Goal: Information Seeking & Learning: Learn about a topic

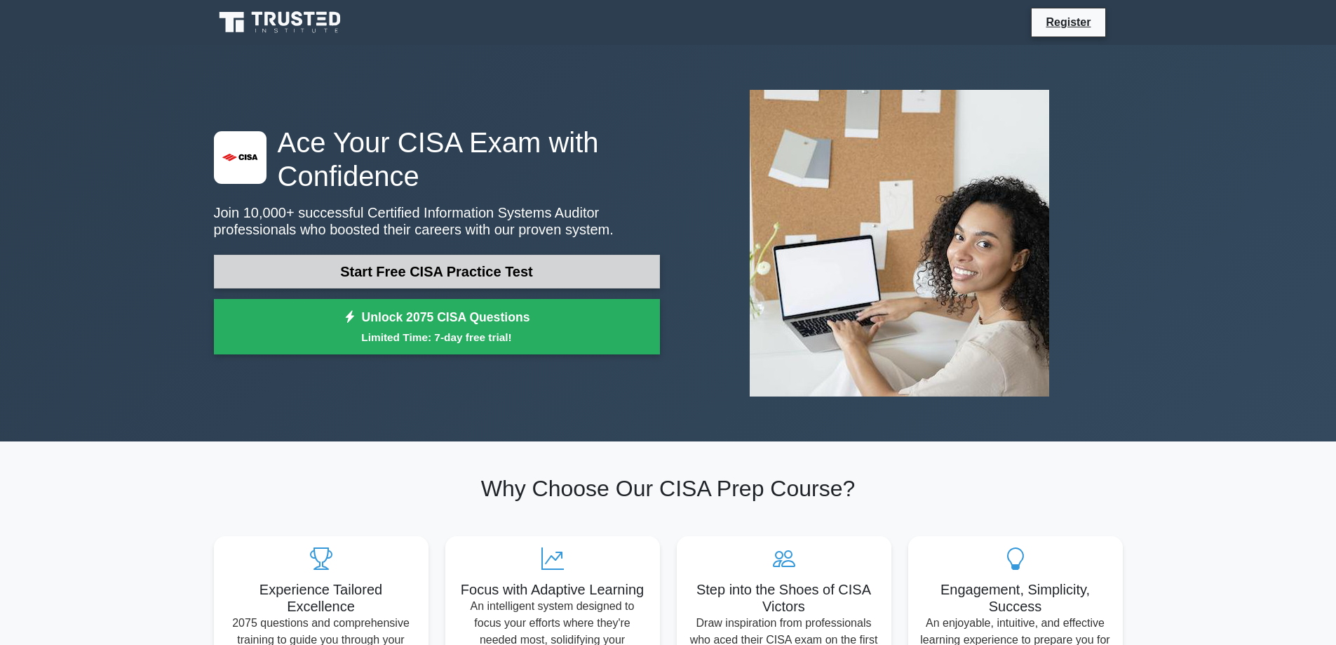
click at [492, 264] on link "Start Free CISA Practice Test" at bounding box center [437, 272] width 446 height 34
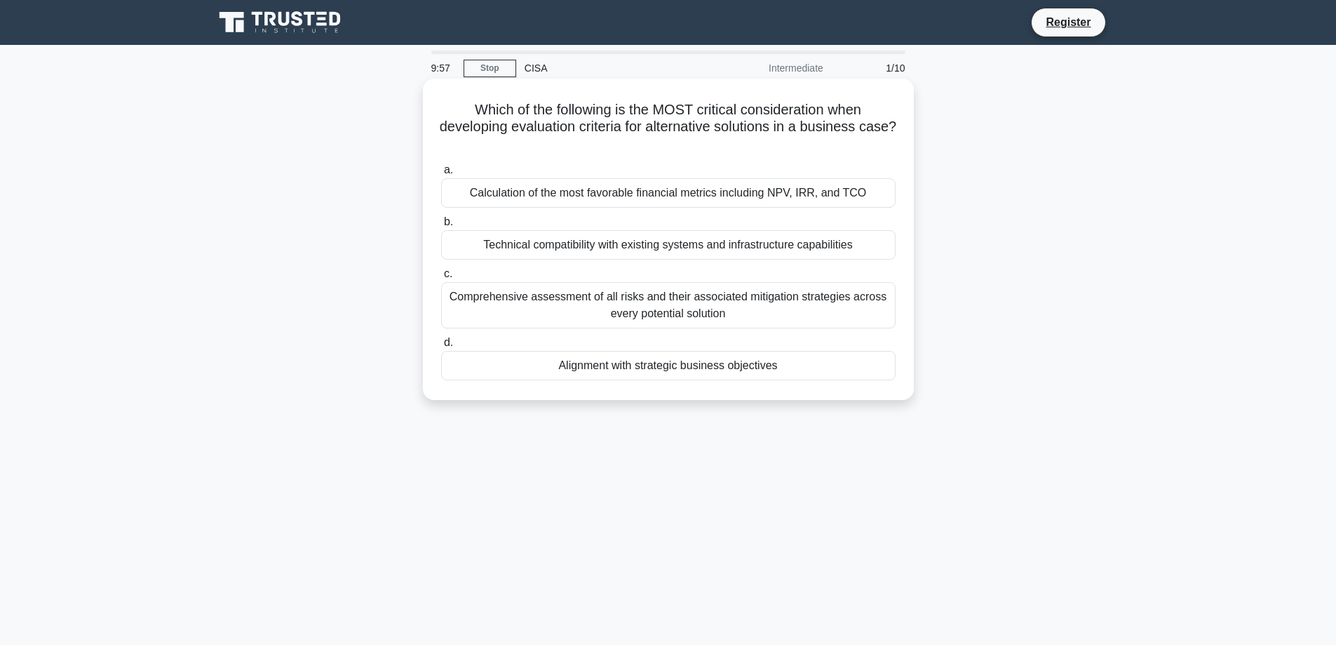
click at [616, 115] on h5 "Which of the following is the MOST critical consideration when developing evalu…" at bounding box center [668, 127] width 457 height 52
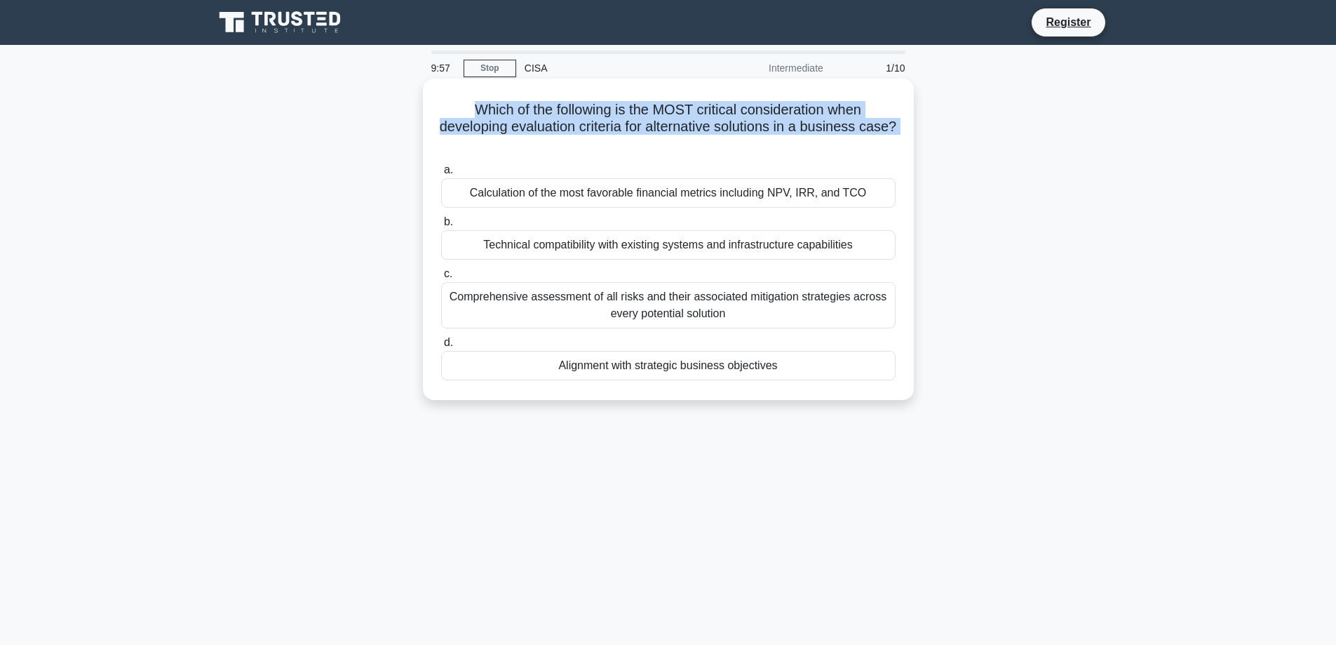
click at [616, 115] on h5 "Which of the following is the MOST critical consideration when developing evalu…" at bounding box center [668, 127] width 457 height 52
click at [618, 115] on h5 "Which of the following is the MOST critical consideration when developing evalu…" at bounding box center [668, 127] width 457 height 52
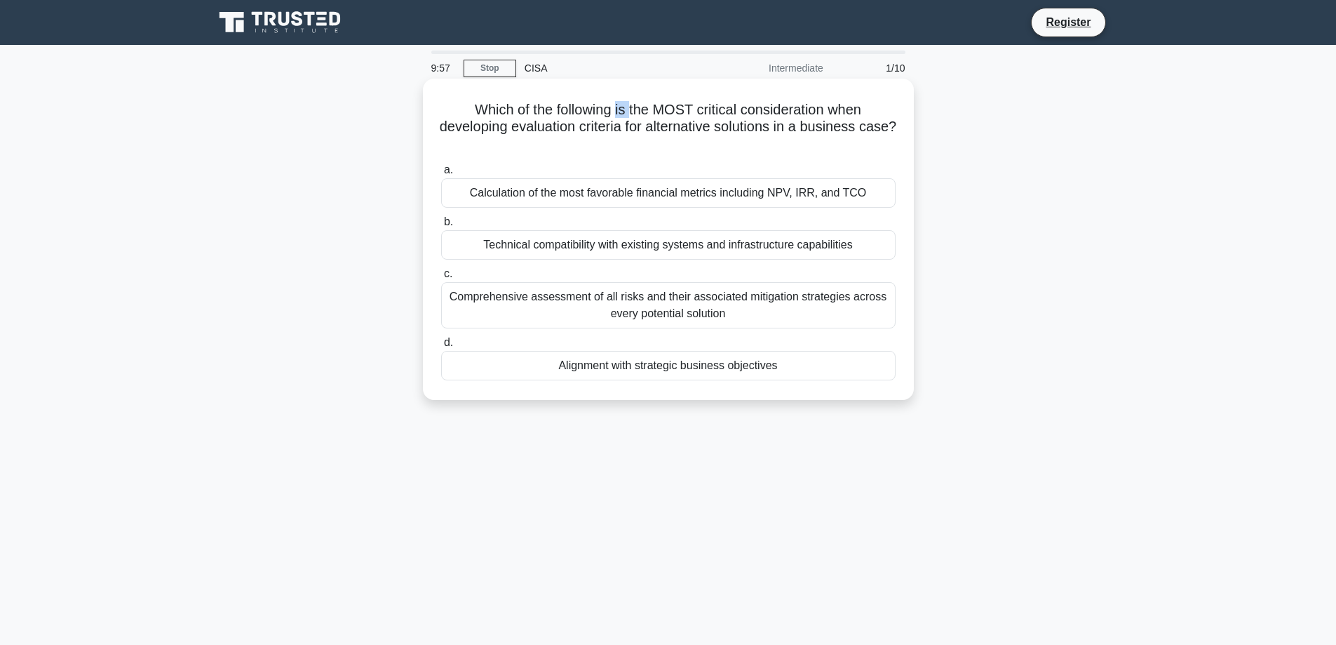
click at [618, 115] on h5 "Which of the following is the MOST critical consideration when developing evalu…" at bounding box center [668, 127] width 457 height 52
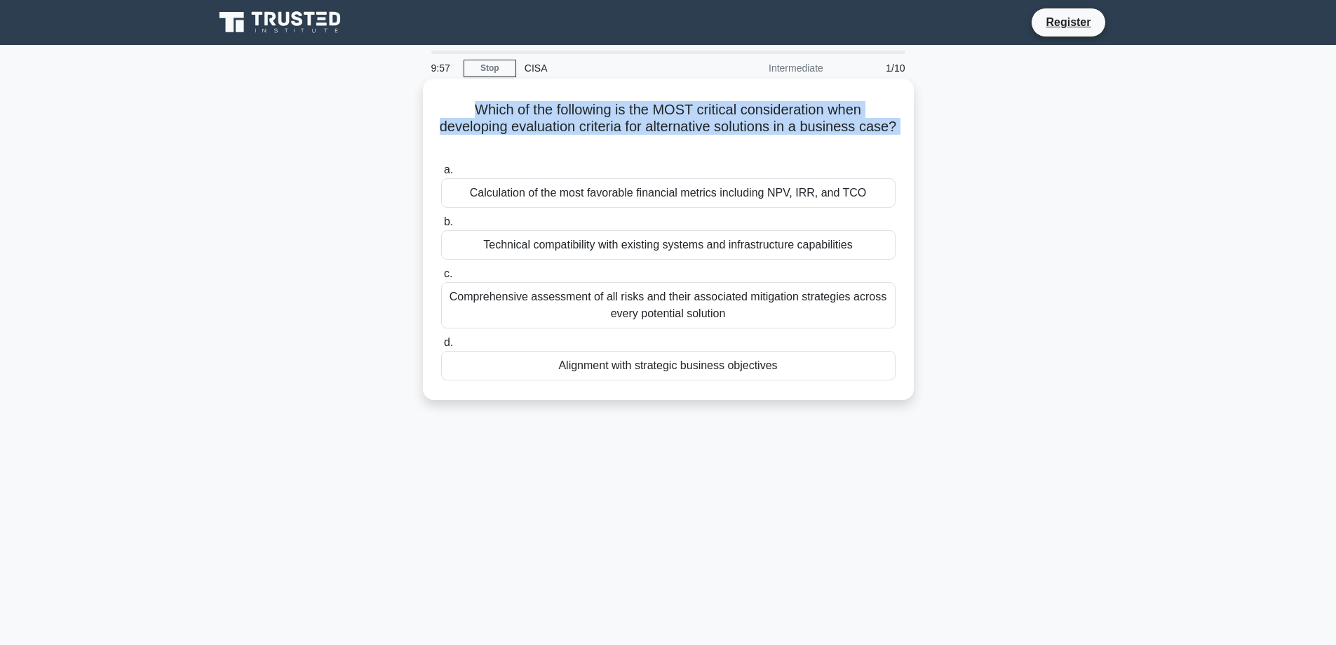
click at [618, 115] on h5 "Which of the following is the MOST critical consideration when developing evalu…" at bounding box center [668, 127] width 457 height 52
click at [638, 129] on h5 "Which of the following is the MOST critical consideration when developing evalu…" at bounding box center [668, 127] width 457 height 52
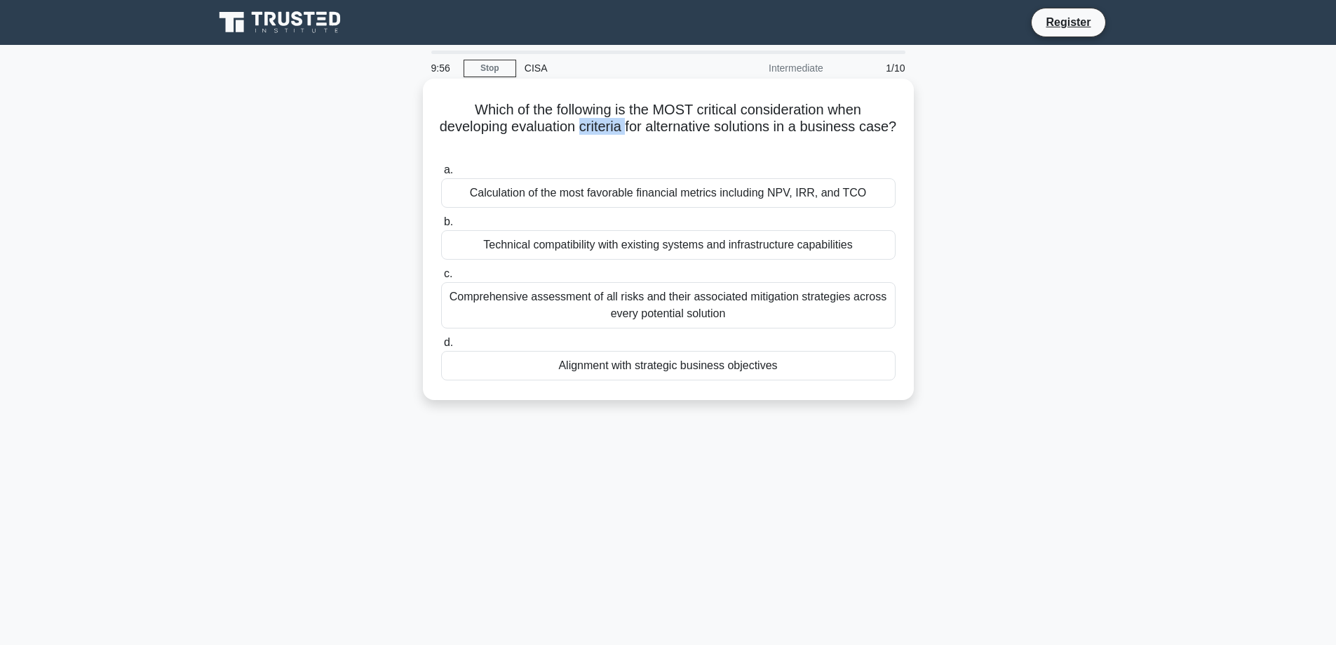
drag, startPoint x: 638, startPoint y: 129, endPoint x: 645, endPoint y: 133, distance: 7.8
click at [640, 129] on h5 "Which of the following is the MOST critical consideration when developing evalu…" at bounding box center [668, 127] width 457 height 52
click at [639, 135] on h5 "Which of the following is the MOST critical consideration when developing evalu…" at bounding box center [668, 127] width 457 height 52
click at [638, 135] on h5 "Which of the following is the MOST critical consideration when developing evalu…" at bounding box center [668, 127] width 457 height 52
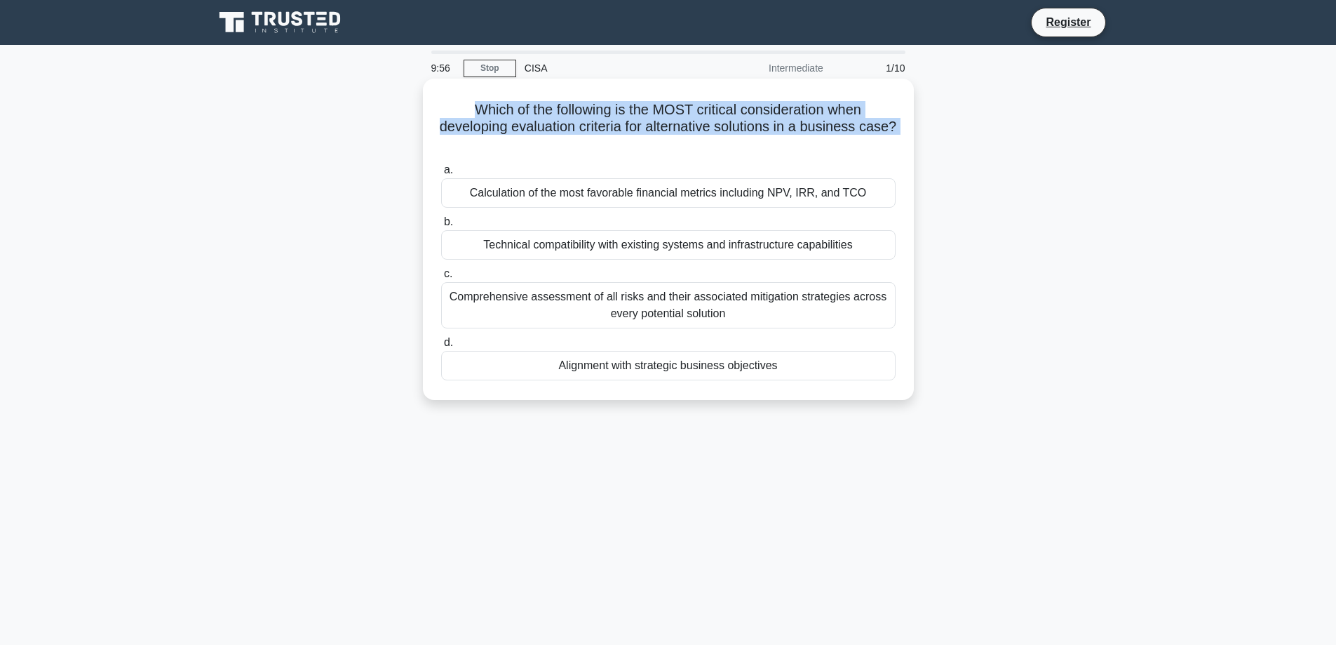
click at [638, 135] on h5 "Which of the following is the MOST critical consideration when developing evalu…" at bounding box center [668, 127] width 457 height 52
click at [678, 133] on h5 "Which of the following is the MOST critical consideration when developing evalu…" at bounding box center [668, 127] width 457 height 52
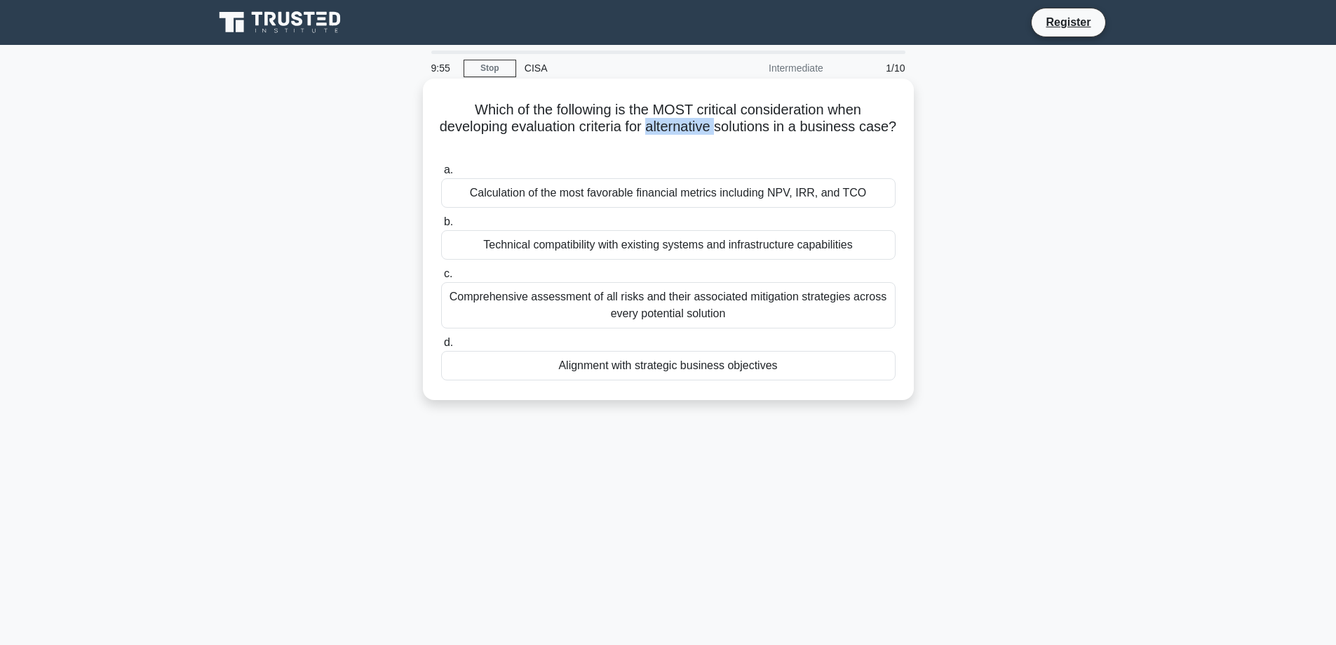
click at [678, 133] on h5 "Which of the following is the MOST critical consideration when developing evalu…" at bounding box center [668, 127] width 457 height 52
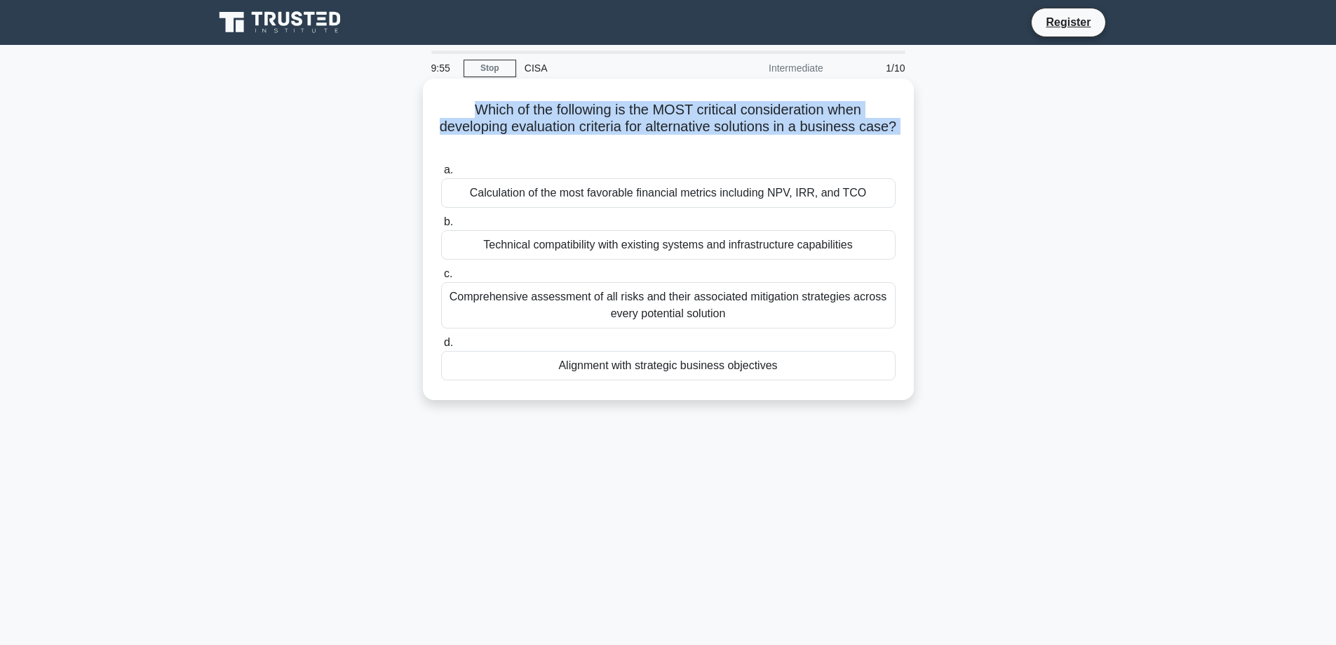
click at [678, 133] on h5 "Which of the following is the MOST critical consideration when developing evalu…" at bounding box center [668, 127] width 457 height 52
click at [690, 135] on h5 "Which of the following is the MOST critical consideration when developing evalu…" at bounding box center [668, 127] width 457 height 52
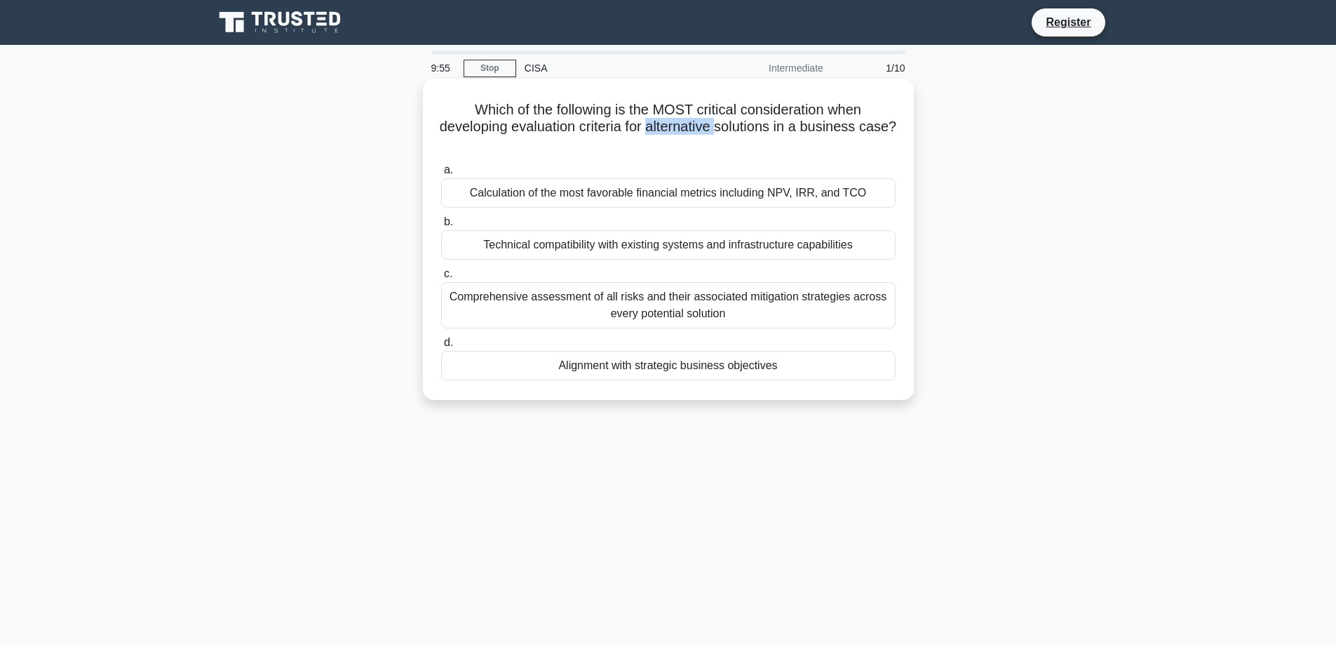
click at [690, 135] on h5 "Which of the following is the MOST critical consideration when developing evalu…" at bounding box center [668, 127] width 457 height 52
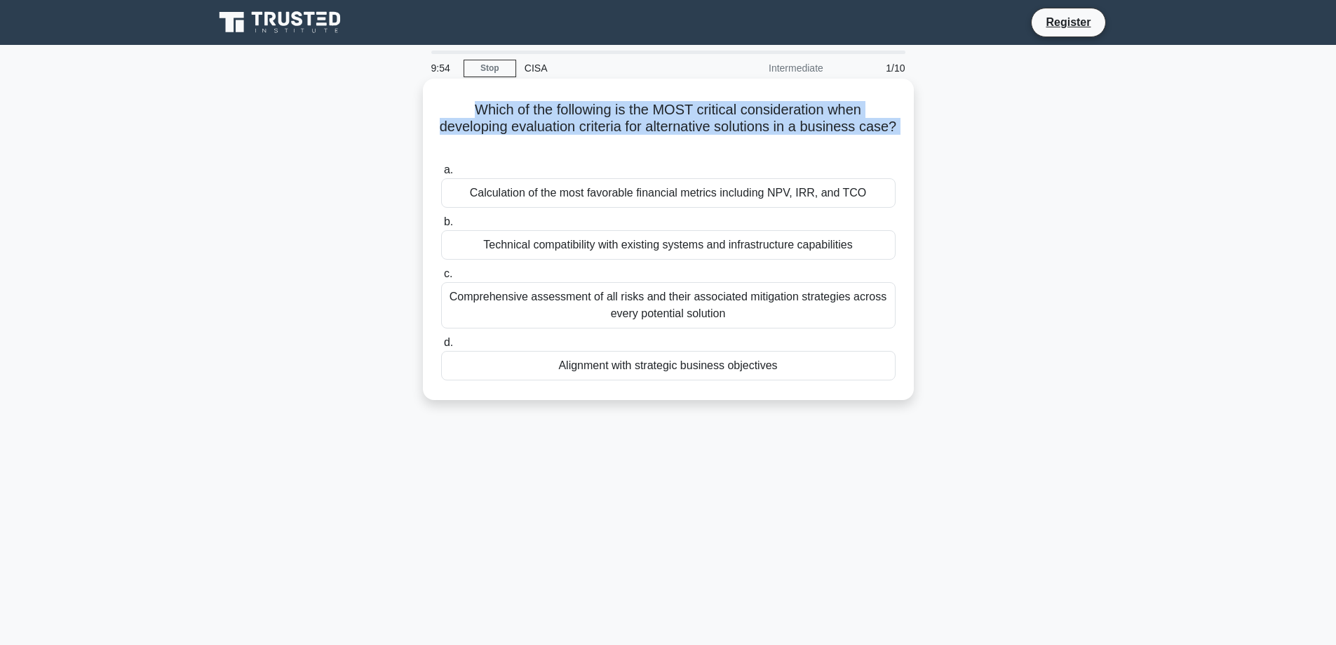
click at [690, 135] on h5 "Which of the following is the MOST critical consideration when developing evalu…" at bounding box center [668, 127] width 457 height 52
click at [751, 133] on h5 "Which of the following is the MOST critical consideration when developing evalu…" at bounding box center [668, 127] width 457 height 52
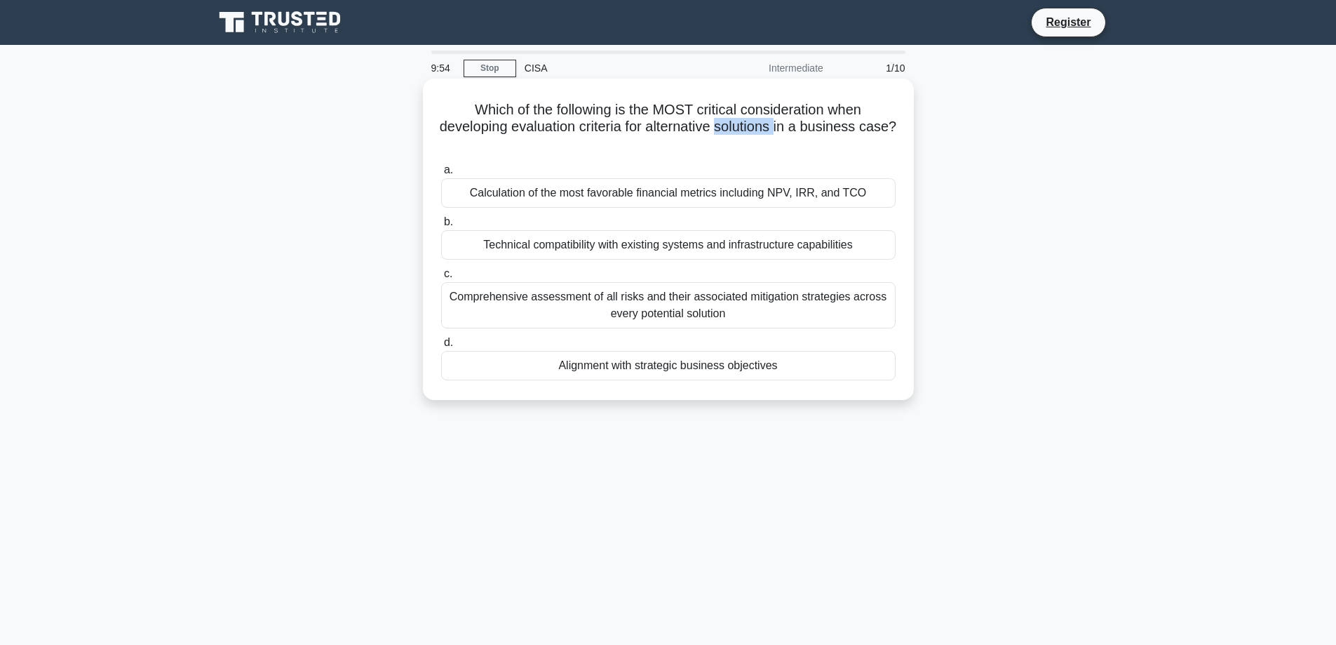
click at [751, 133] on h5 "Which of the following is the MOST critical consideration when developing evalu…" at bounding box center [668, 127] width 457 height 52
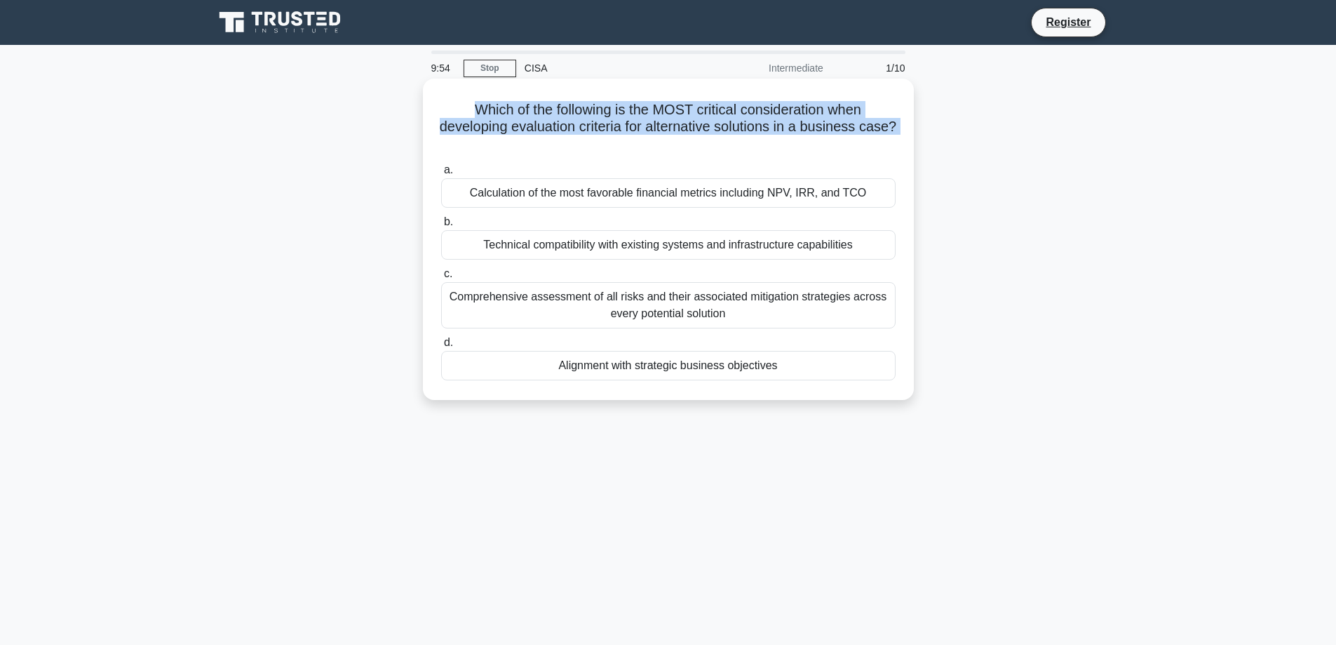
drag, startPoint x: 751, startPoint y: 133, endPoint x: 814, endPoint y: 128, distance: 63.3
click at [755, 133] on h5 "Which of the following is the MOST critical consideration when developing evalu…" at bounding box center [668, 127] width 457 height 52
click at [814, 128] on h5 "Which of the following is the MOST critical consideration when developing evalu…" at bounding box center [668, 127] width 457 height 52
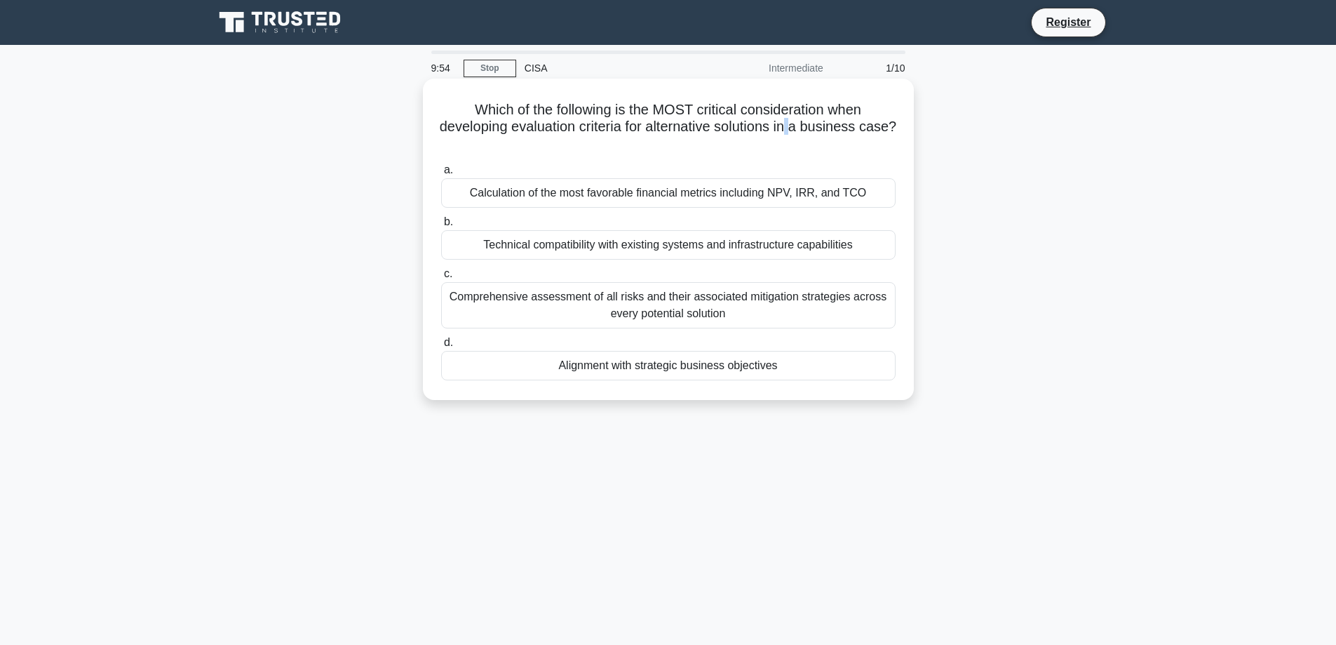
click at [814, 128] on h5 "Which of the following is the MOST critical consideration when developing evalu…" at bounding box center [668, 127] width 457 height 52
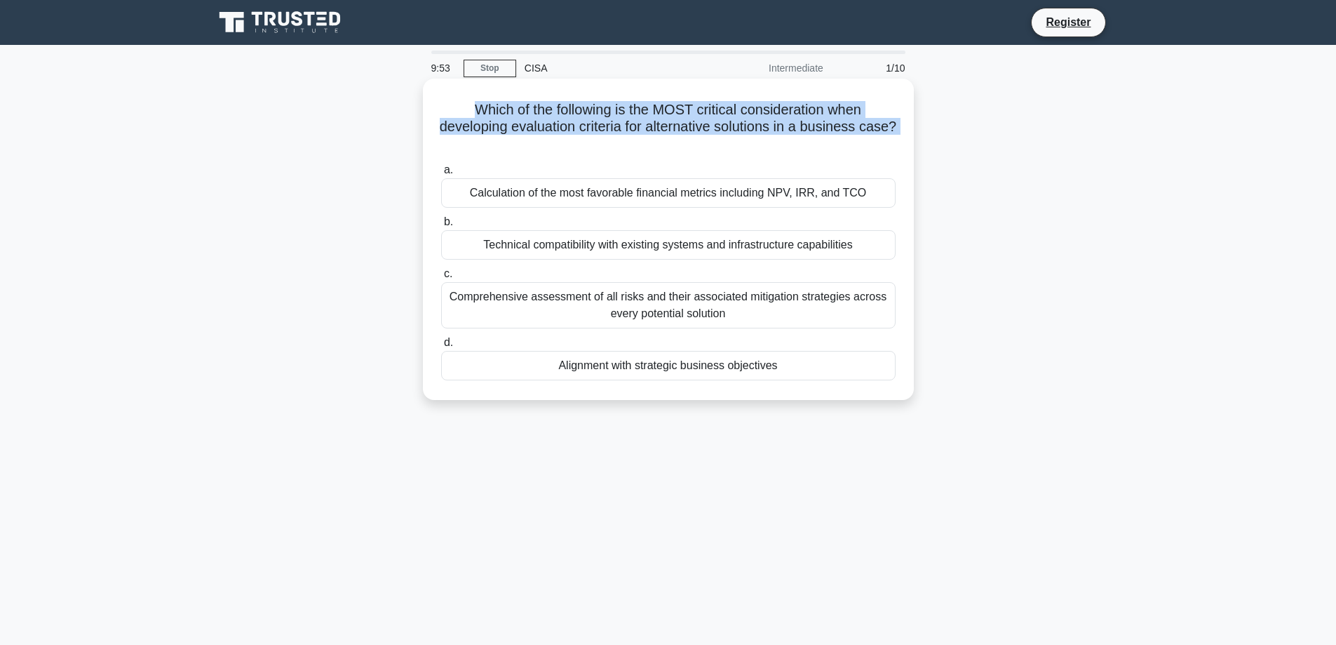
click at [814, 128] on h5 "Which of the following is the MOST critical consideration when developing evalu…" at bounding box center [668, 127] width 457 height 52
click at [849, 129] on h5 "Which of the following is the MOST critical consideration when developing evalu…" at bounding box center [668, 127] width 457 height 52
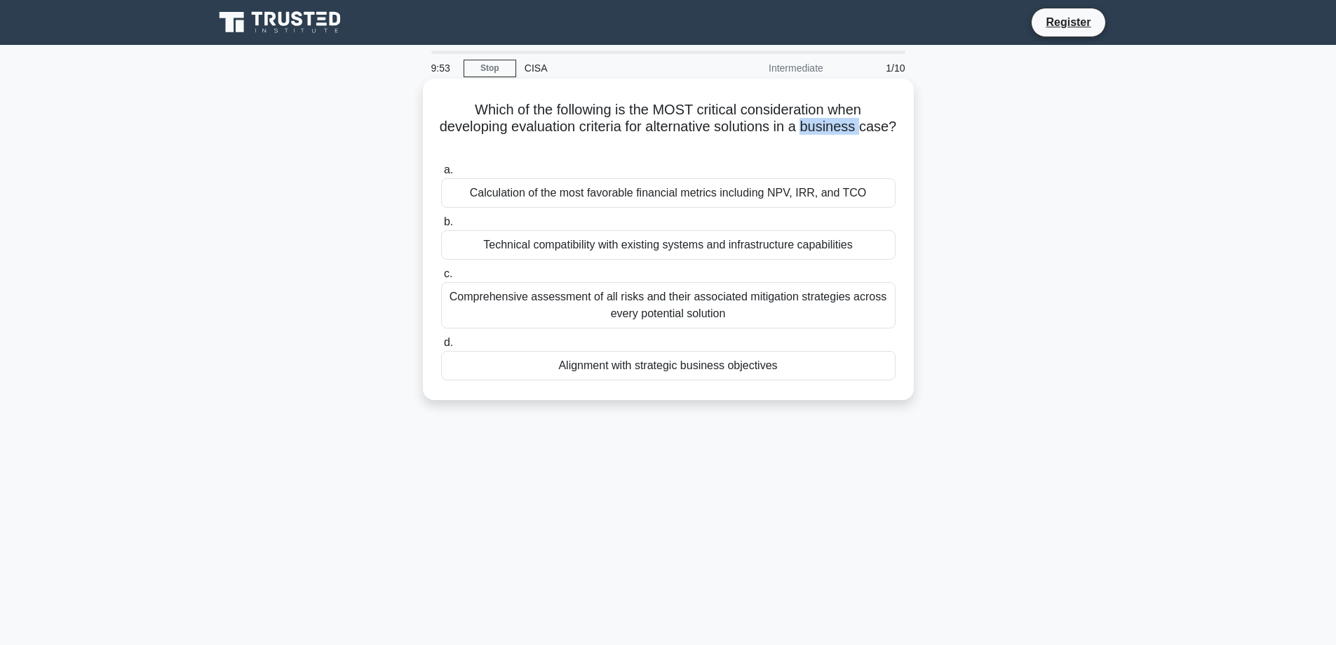
click at [849, 129] on h5 "Which of the following is the MOST critical consideration when developing evalu…" at bounding box center [668, 127] width 457 height 52
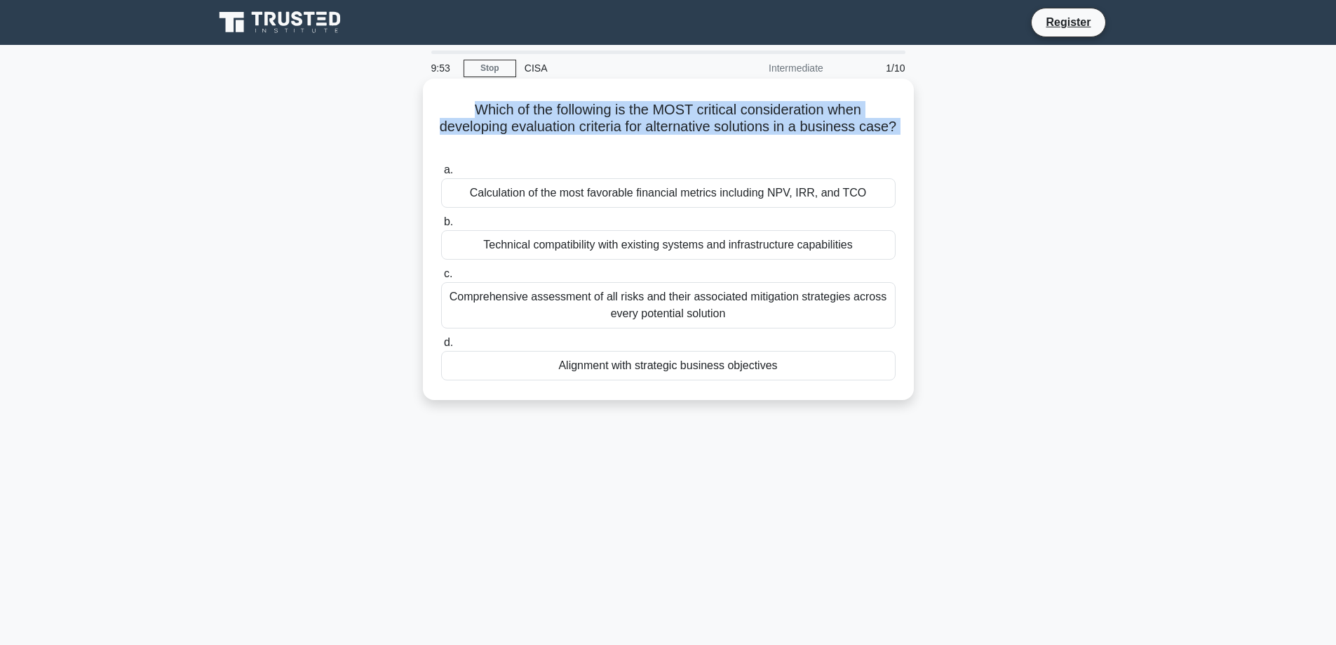
click at [849, 129] on h5 "Which of the following is the MOST critical consideration when developing evalu…" at bounding box center [668, 127] width 457 height 52
click at [821, 142] on h5 "Which of the following is the MOST critical consideration when developing evalu…" at bounding box center [668, 127] width 457 height 52
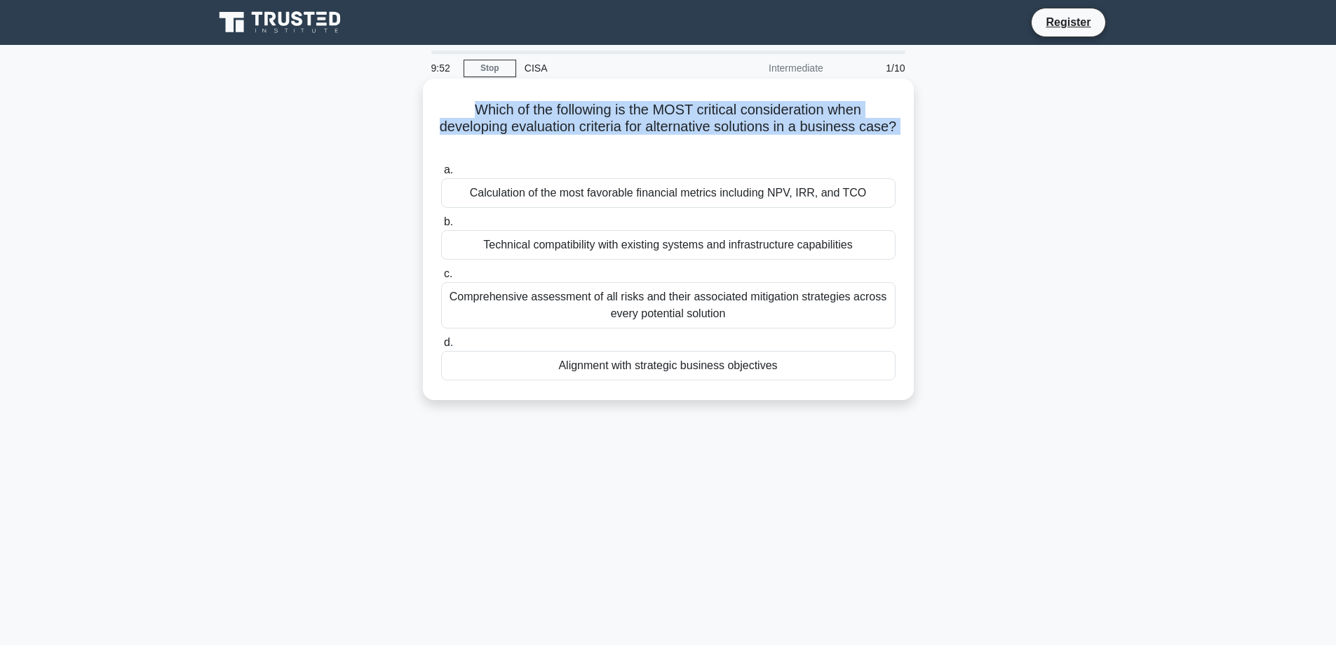
click at [784, 133] on h5 "Which of the following is the MOST critical consideration when developing evalu…" at bounding box center [668, 127] width 457 height 52
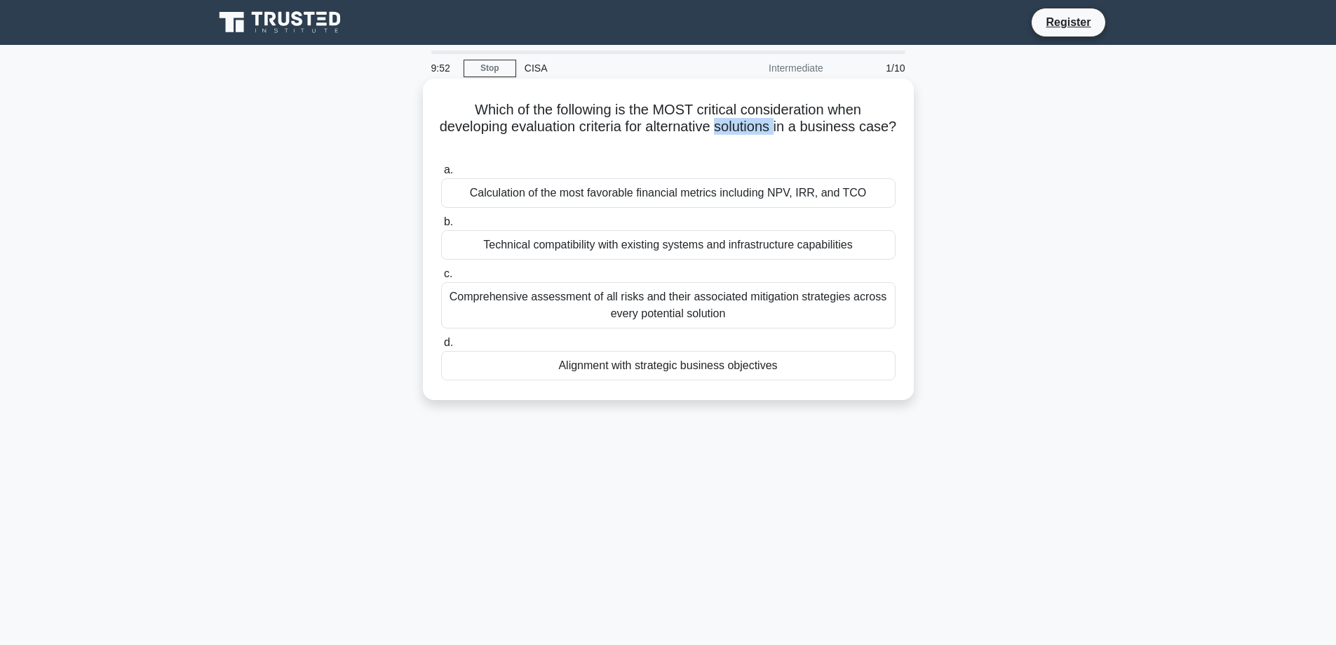
click at [783, 133] on h5 "Which of the following is the MOST critical consideration when developing evalu…" at bounding box center [668, 127] width 457 height 52
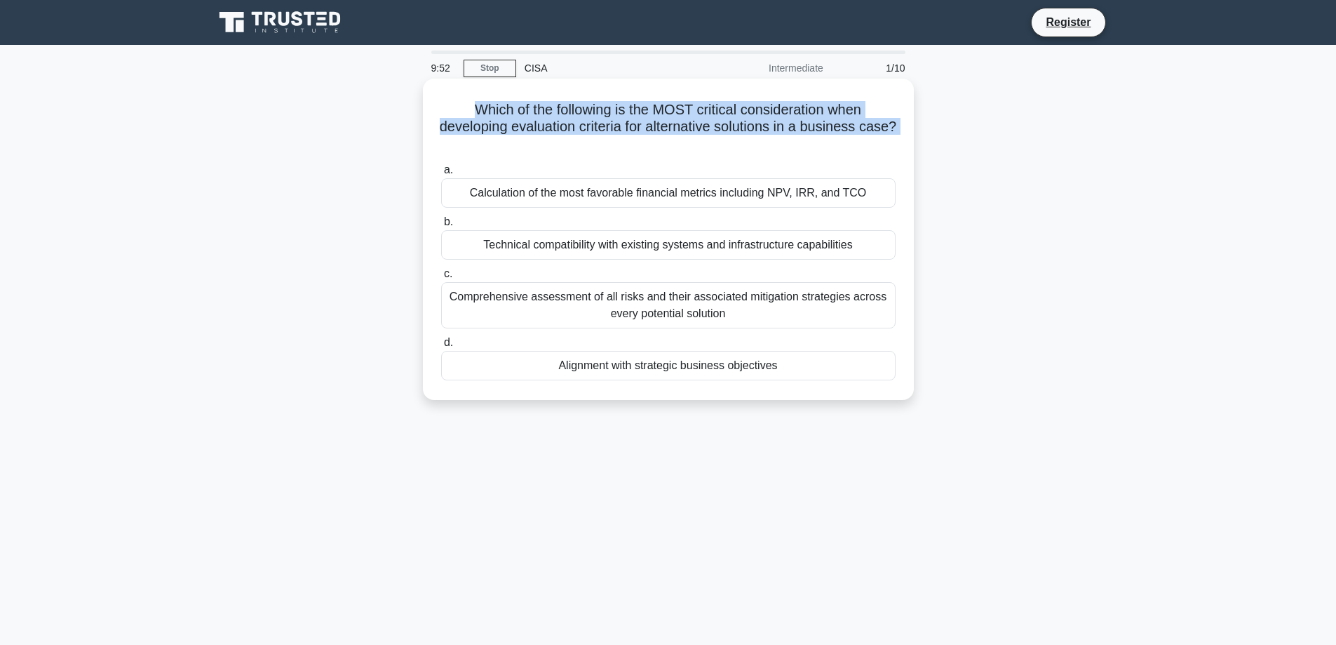
click at [783, 133] on h5 "Which of the following is the MOST critical consideration when developing evalu…" at bounding box center [668, 127] width 457 height 52
click at [755, 137] on h5 "Which of the following is the MOST critical consideration when developing evalu…" at bounding box center [668, 127] width 457 height 52
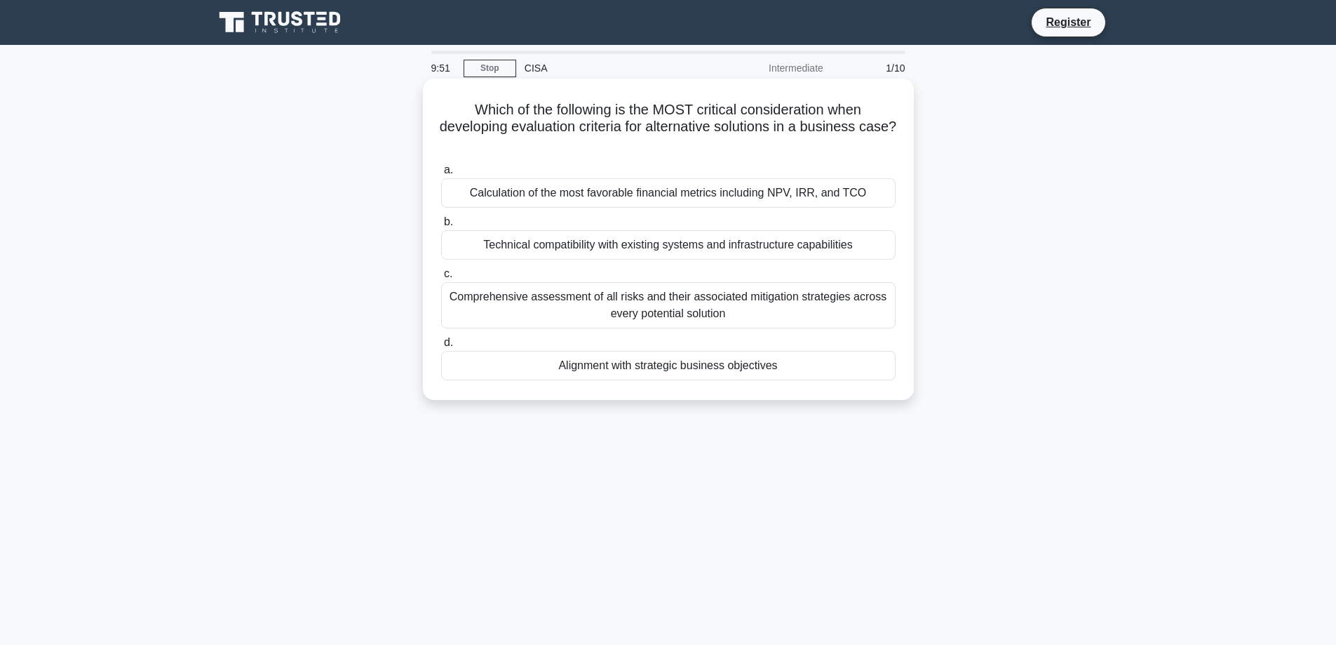
click at [755, 137] on h5 "Which of the following is the MOST critical consideration when developing evalu…" at bounding box center [668, 127] width 457 height 52
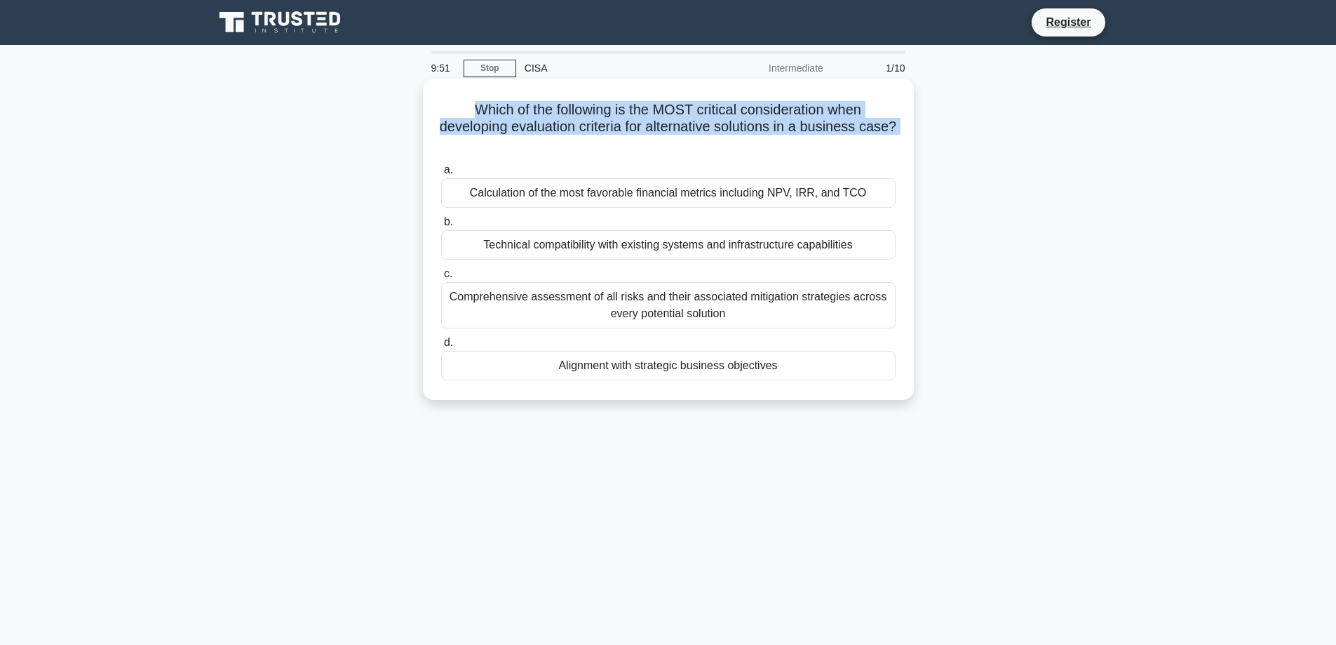
click at [755, 137] on h5 "Which of the following is the MOST critical consideration when developing evalu…" at bounding box center [668, 127] width 457 height 52
click at [758, 131] on h5 "Which of the following is the MOST critical consideration when developing evalu…" at bounding box center [668, 127] width 457 height 52
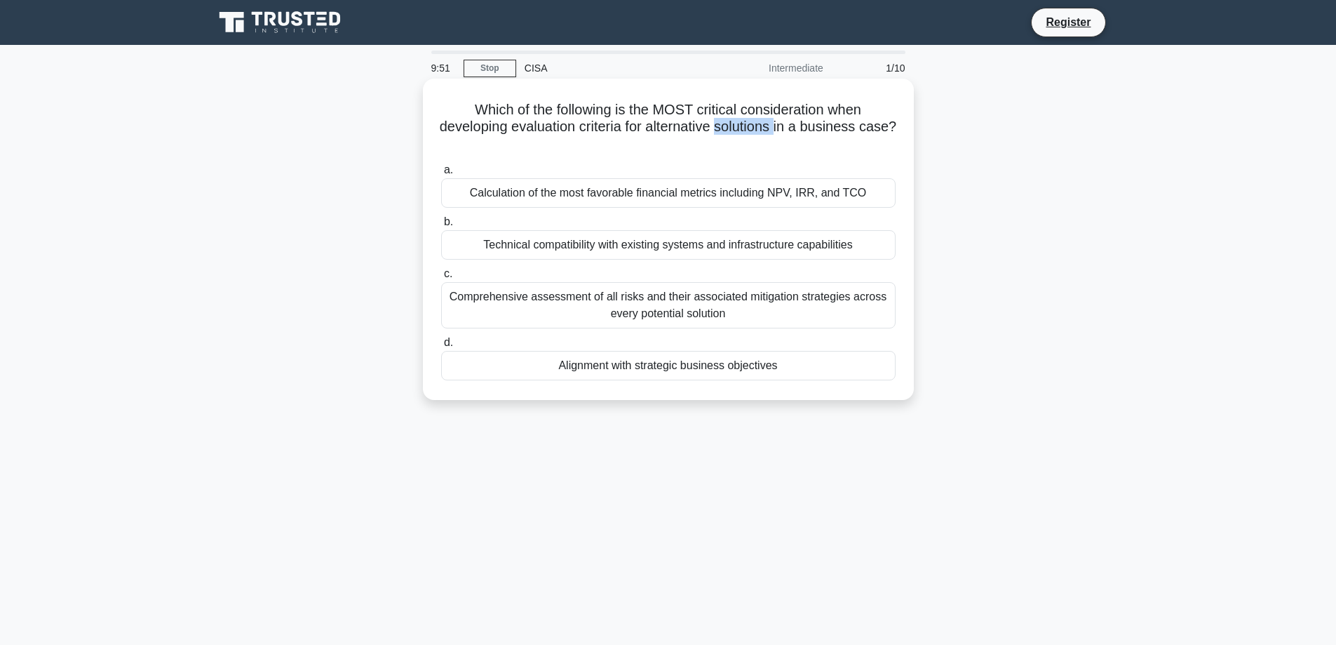
click at [758, 131] on h5 "Which of the following is the MOST critical consideration when developing evalu…" at bounding box center [668, 127] width 457 height 52
click at [602, 135] on h5 "Which of the following is the MOST critical consideration when developing evalu…" at bounding box center [668, 127] width 457 height 52
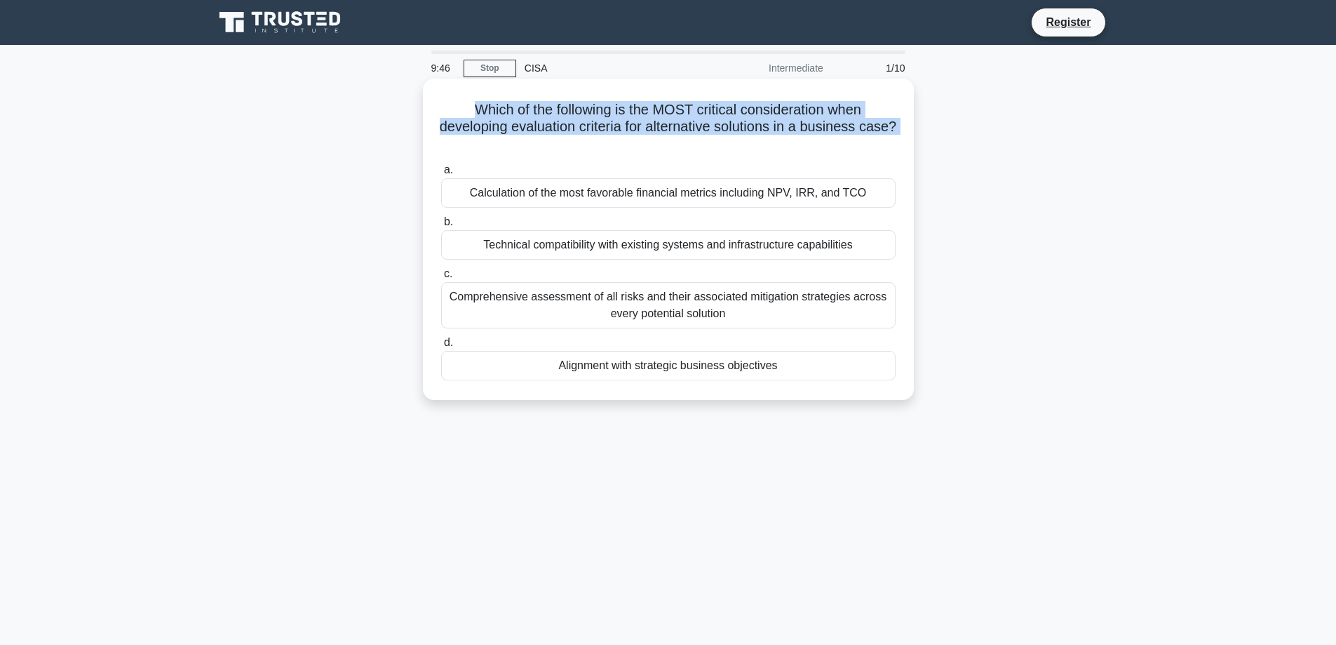
click at [602, 135] on h5 "Which of the following is the MOST critical consideration when developing evalu…" at bounding box center [668, 127] width 457 height 52
click at [626, 121] on h5 "Which of the following is the MOST critical consideration when developing evalu…" at bounding box center [668, 127] width 457 height 52
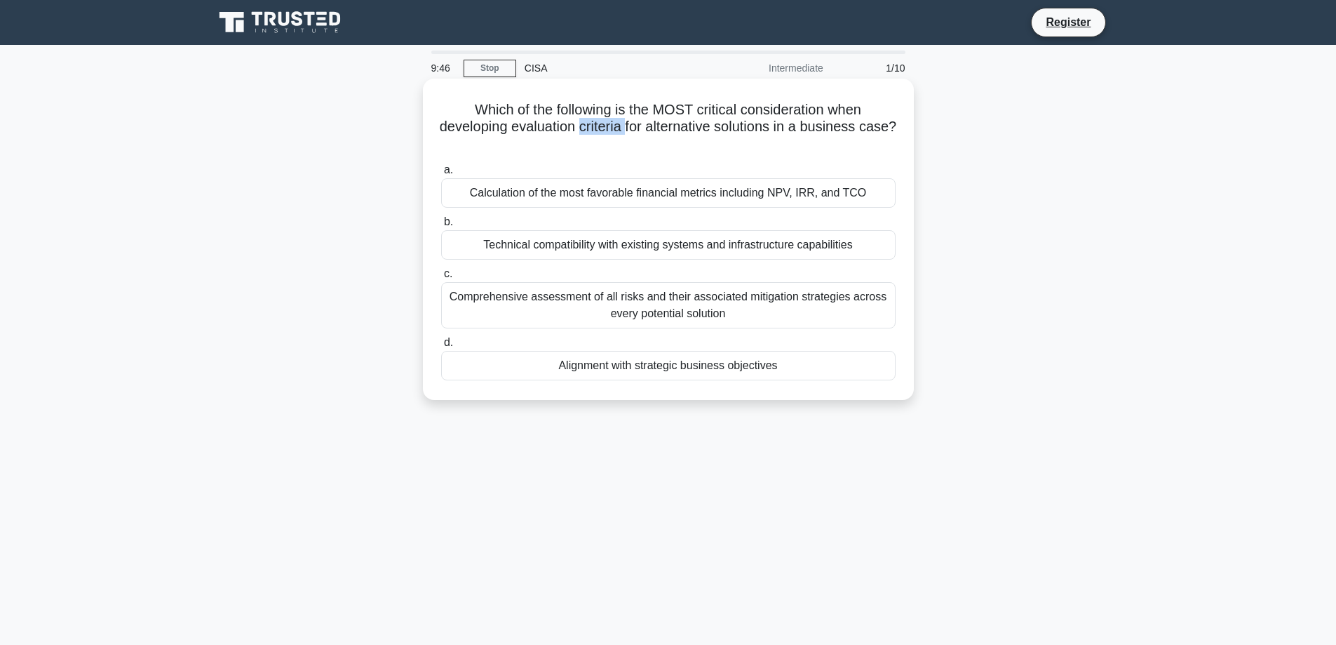
click at [626, 121] on h5 "Which of the following is the MOST critical consideration when developing evalu…" at bounding box center [668, 127] width 457 height 52
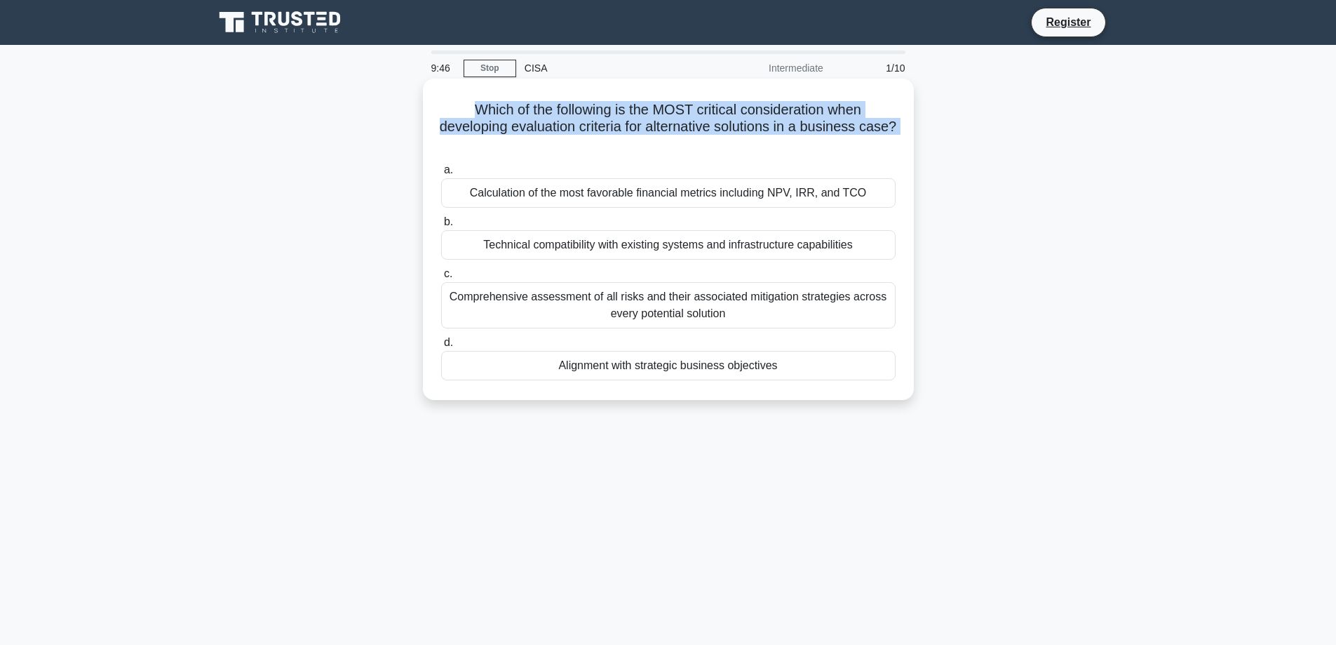
click at [626, 121] on h5 "Which of the following is the MOST critical consideration when developing evalu…" at bounding box center [668, 127] width 457 height 52
click at [657, 125] on h5 "Which of the following is the MOST critical consideration when developing evalu…" at bounding box center [668, 127] width 457 height 52
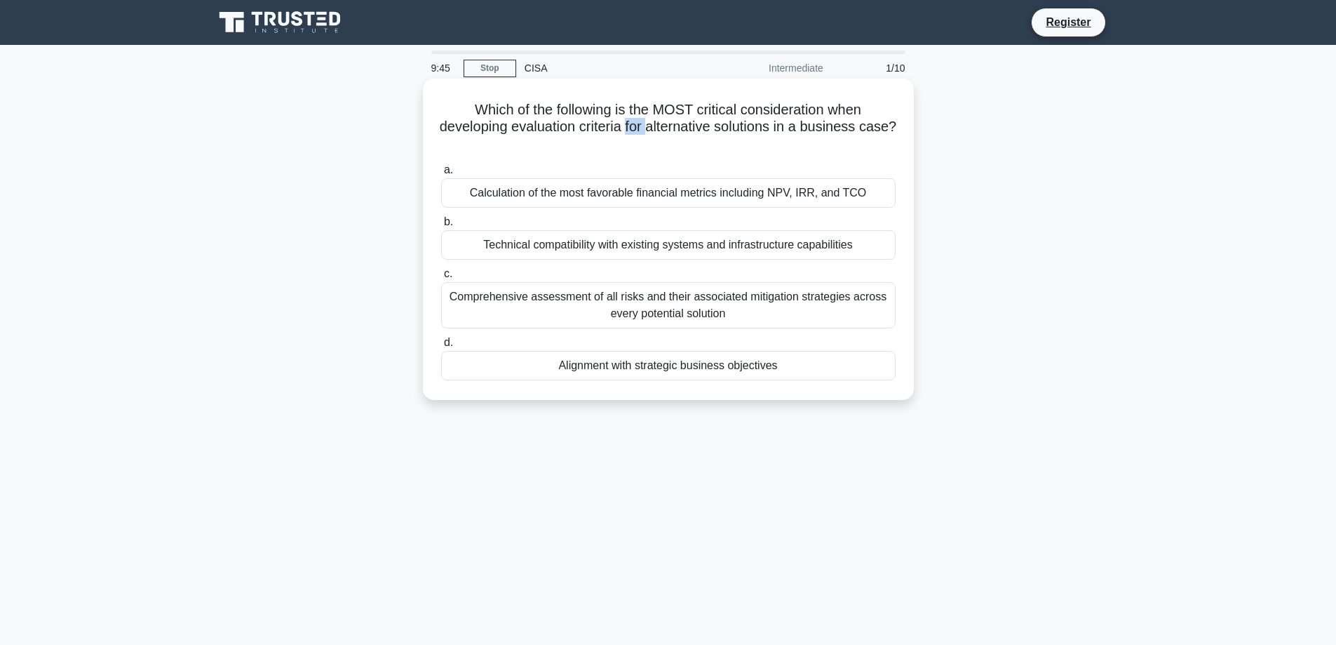
click at [657, 125] on h5 "Which of the following is the MOST critical consideration when developing evalu…" at bounding box center [668, 127] width 457 height 52
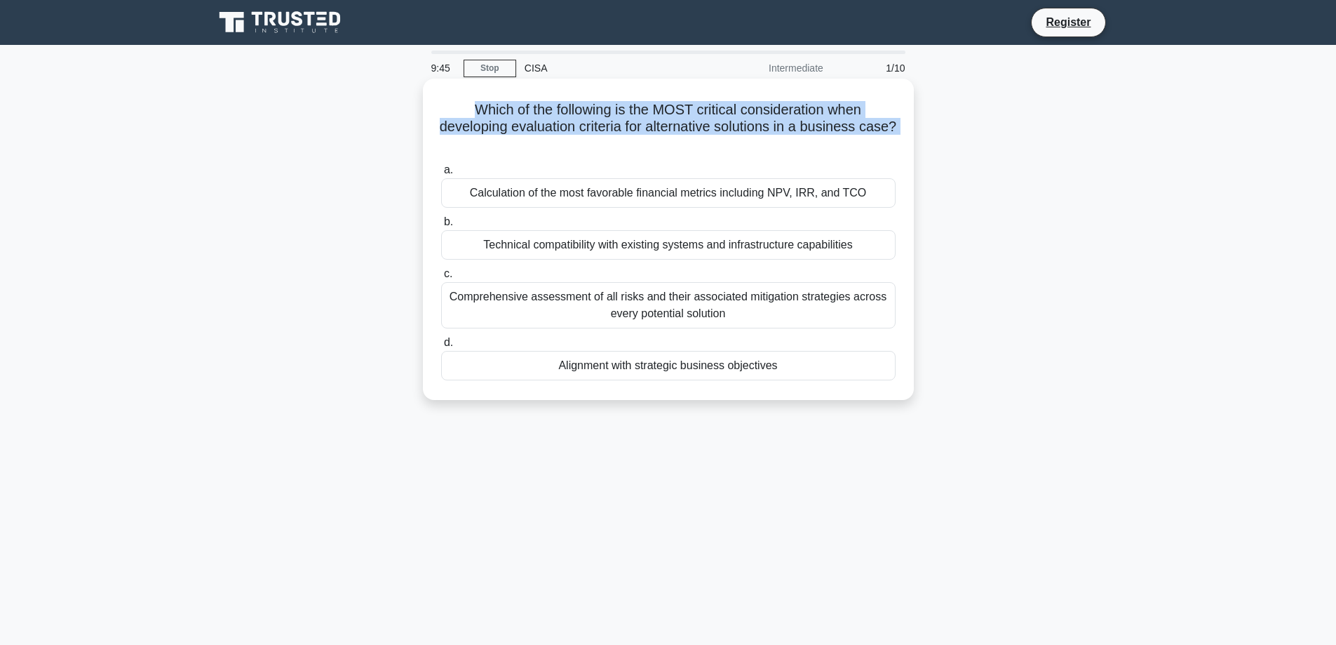
click at [657, 125] on h5 "Which of the following is the MOST critical consideration when developing evalu…" at bounding box center [668, 127] width 457 height 52
click at [684, 125] on h5 "Which of the following is the MOST critical consideration when developing evalu…" at bounding box center [668, 127] width 457 height 52
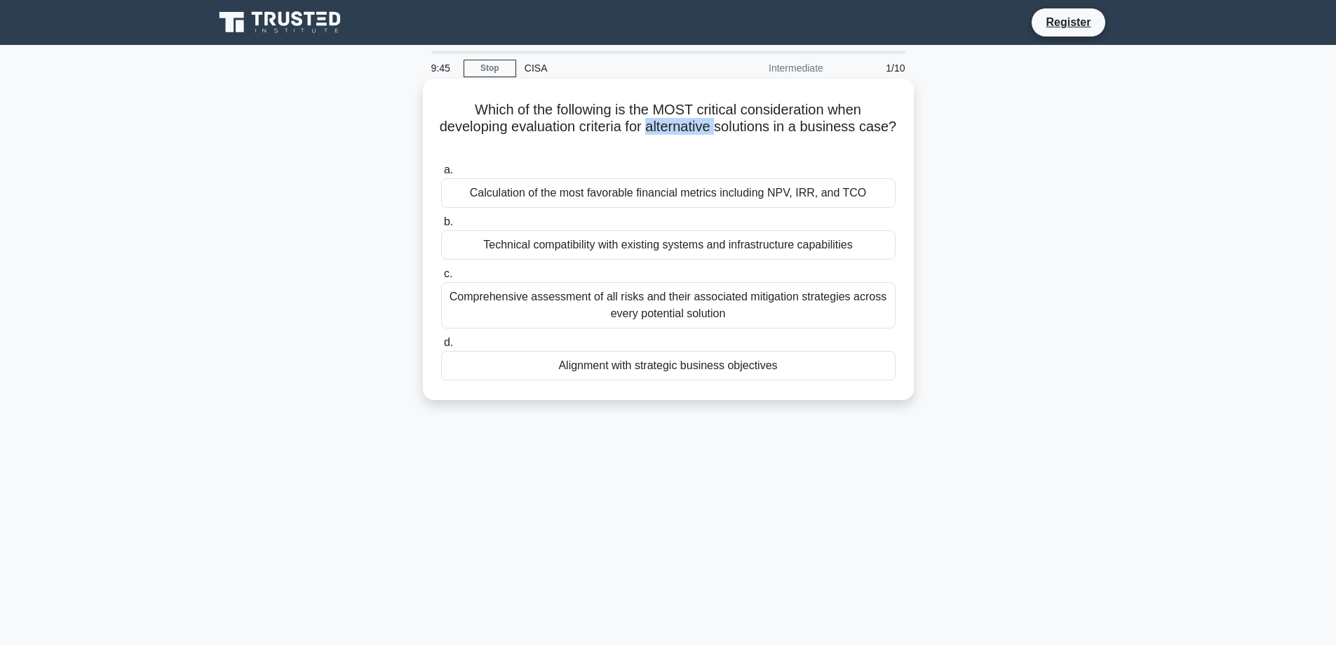
click at [684, 125] on h5 "Which of the following is the MOST critical consideration when developing evalu…" at bounding box center [668, 127] width 457 height 52
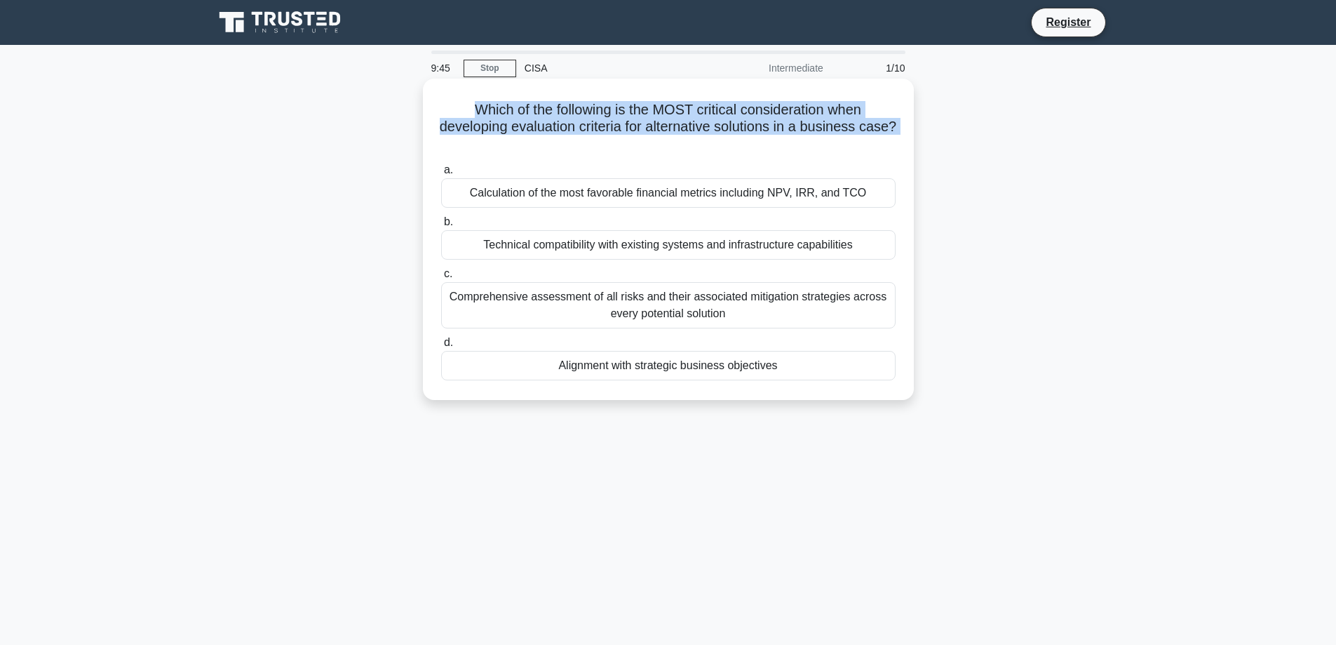
click at [684, 125] on h5 "Which of the following is the MOST critical consideration when developing evalu…" at bounding box center [668, 127] width 457 height 52
click at [696, 126] on h5 "Which of the following is the MOST critical consideration when developing evalu…" at bounding box center [668, 127] width 457 height 52
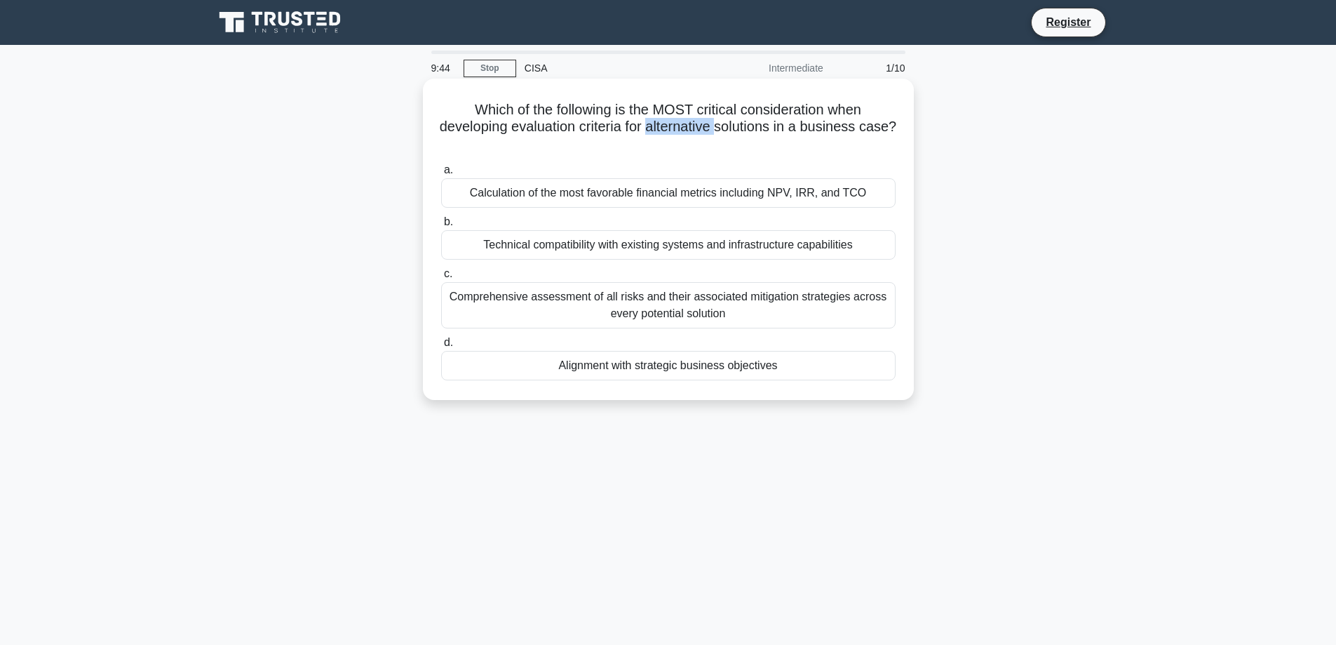
click at [696, 126] on h5 "Which of the following is the MOST critical consideration when developing evalu…" at bounding box center [668, 127] width 457 height 52
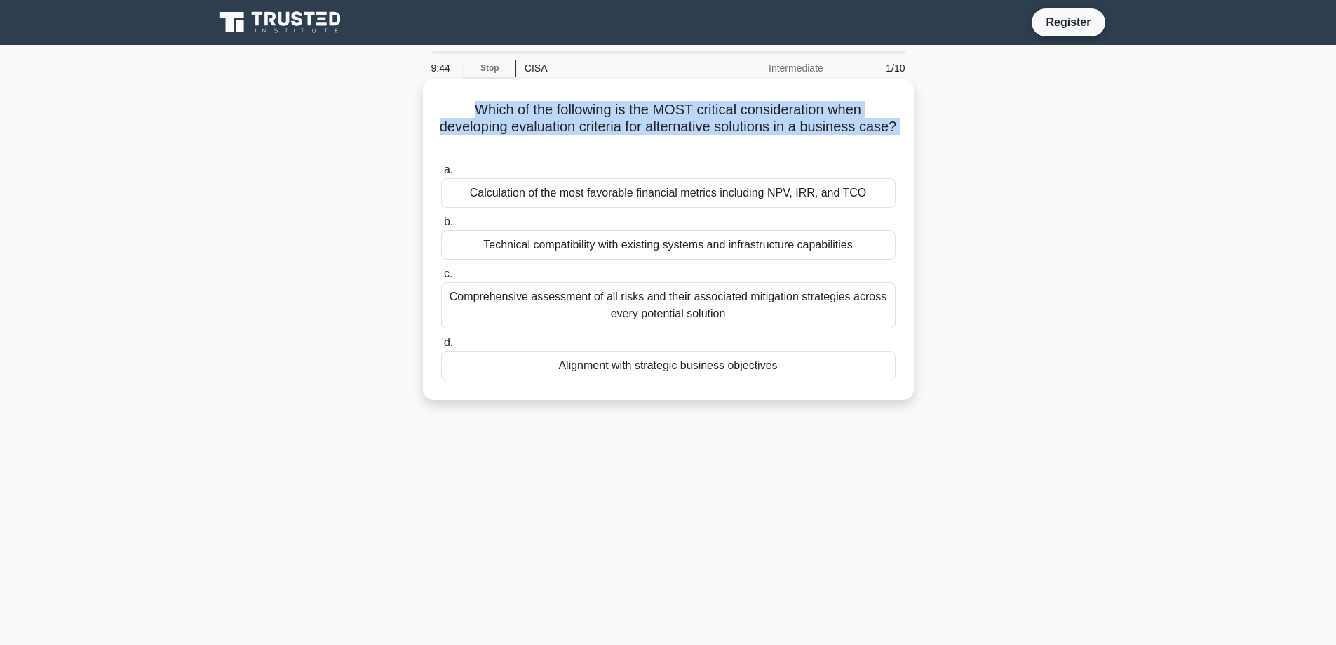
click at [696, 126] on h5 "Which of the following is the MOST critical consideration when developing evalu…" at bounding box center [668, 127] width 457 height 52
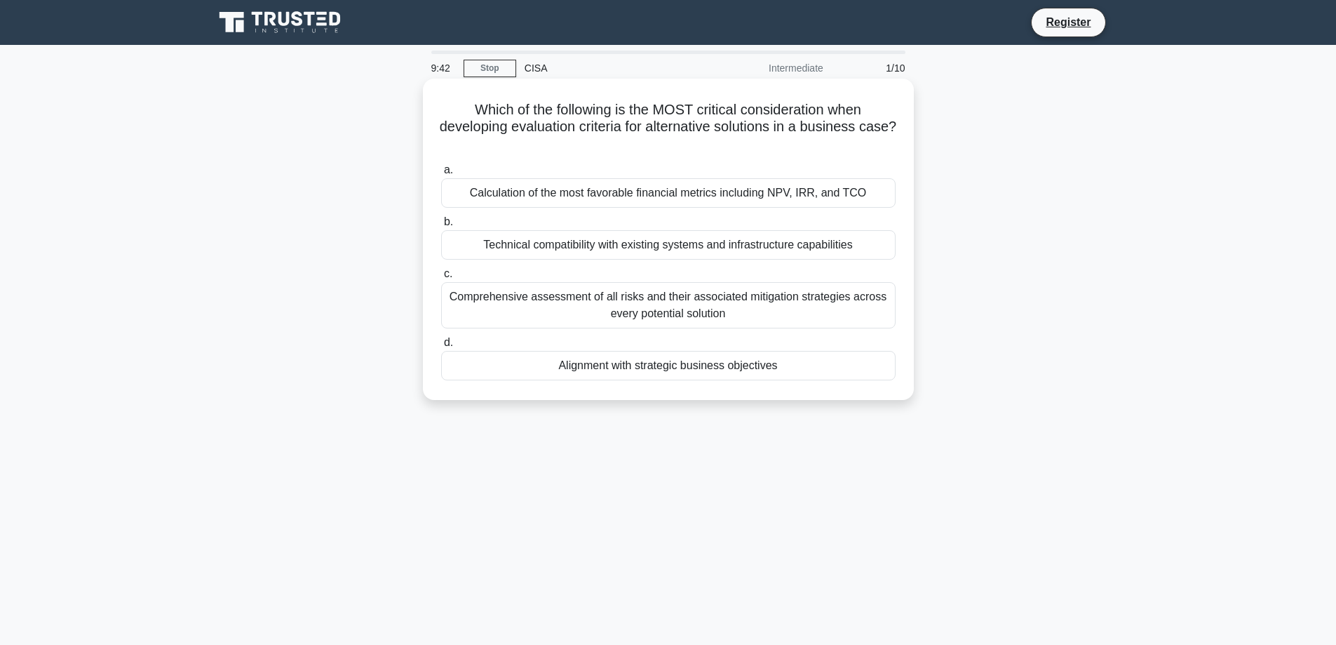
click at [628, 365] on div "Alignment with strategic business objectives" at bounding box center [668, 365] width 455 height 29
click at [441, 347] on input "d. Alignment with strategic business objectives" at bounding box center [441, 342] width 0 height 9
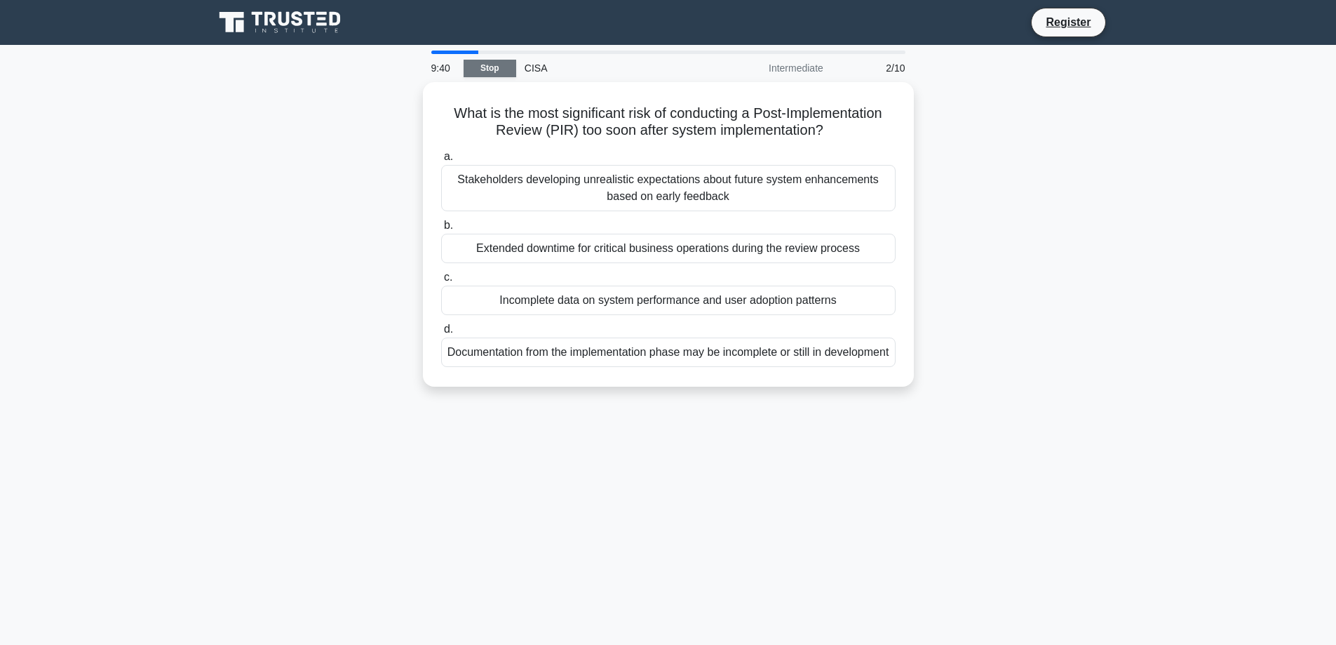
click at [483, 74] on link "Stop" at bounding box center [490, 69] width 53 height 18
